Goal: Transaction & Acquisition: Download file/media

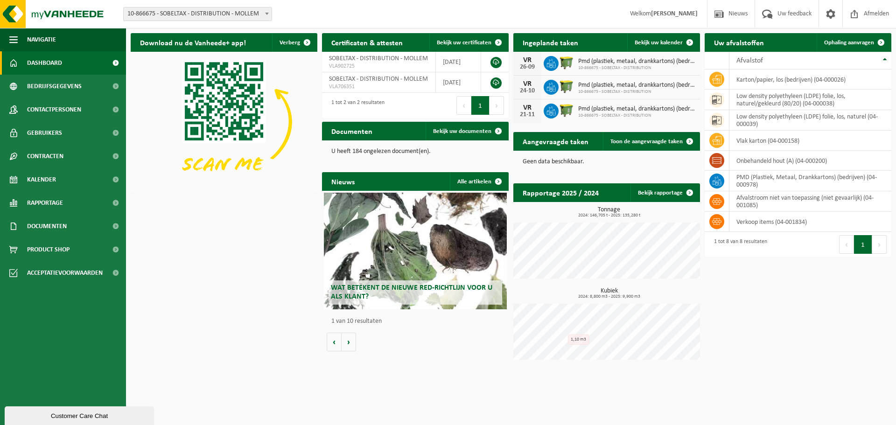
click at [59, 66] on span "Dashboard" at bounding box center [44, 62] width 35 height 23
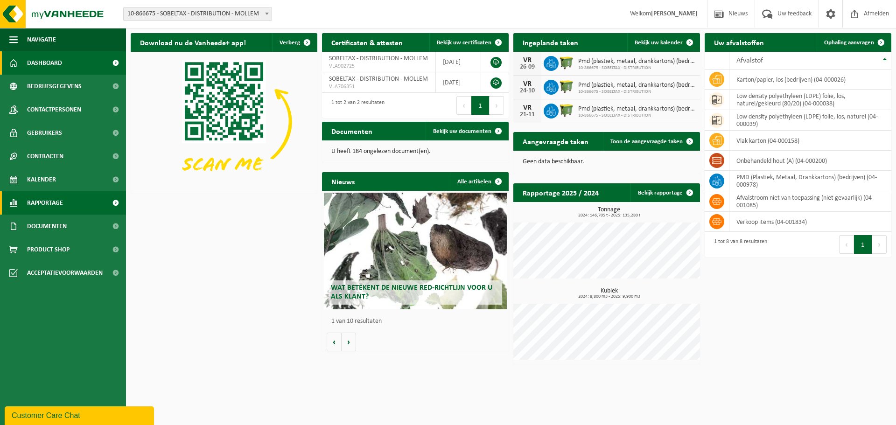
click at [58, 198] on span "Rapportage" at bounding box center [45, 202] width 36 height 23
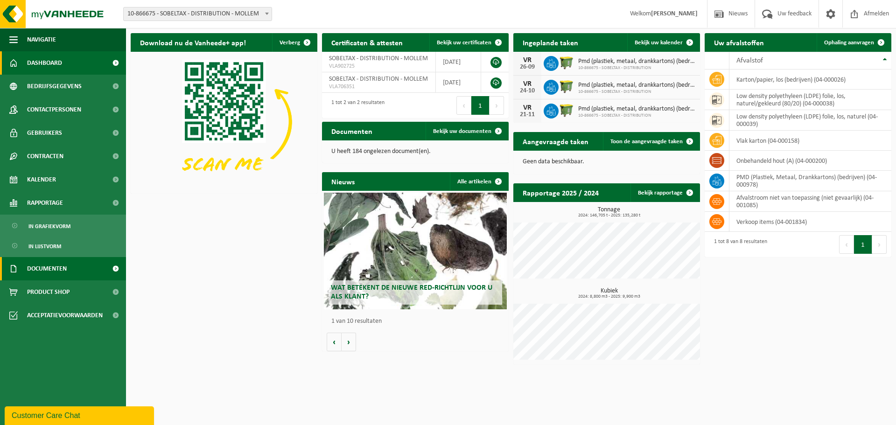
click at [58, 273] on span "Documenten" at bounding box center [47, 268] width 40 height 23
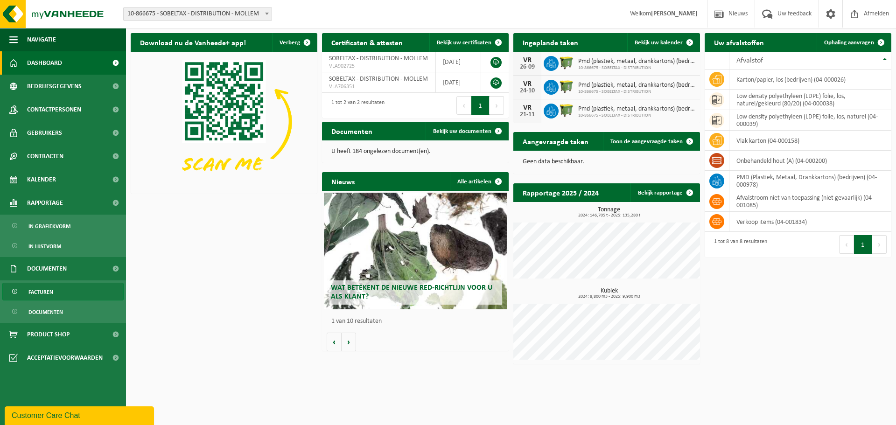
click at [48, 287] on span "Facturen" at bounding box center [40, 292] width 25 height 18
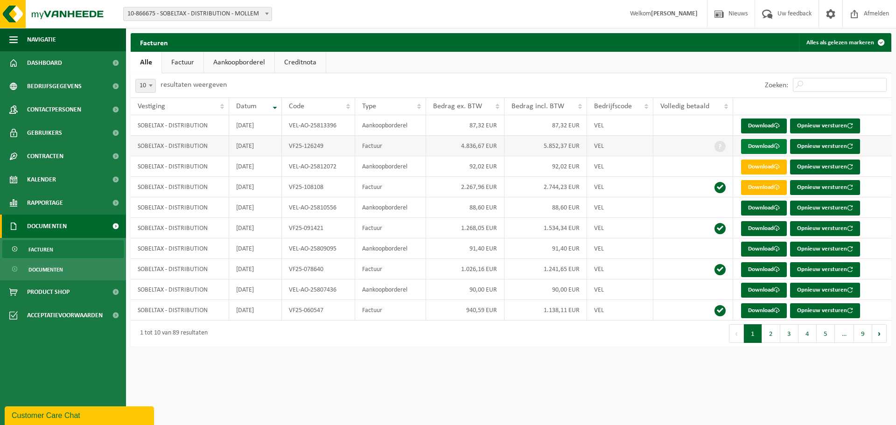
click at [764, 146] on link "Download" at bounding box center [764, 146] width 46 height 15
